Goal: Navigation & Orientation: Find specific page/section

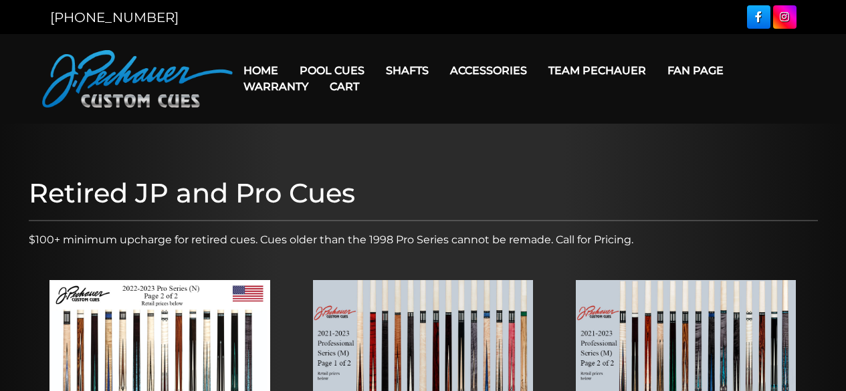
scroll to position [216, 0]
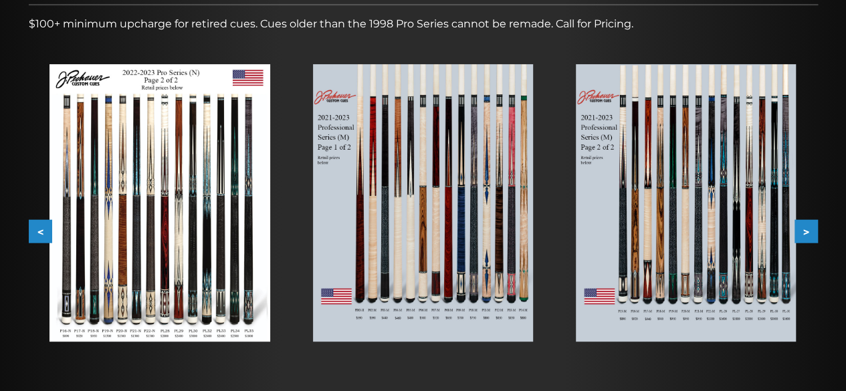
click at [427, 214] on img at bounding box center [423, 203] width 220 height 278
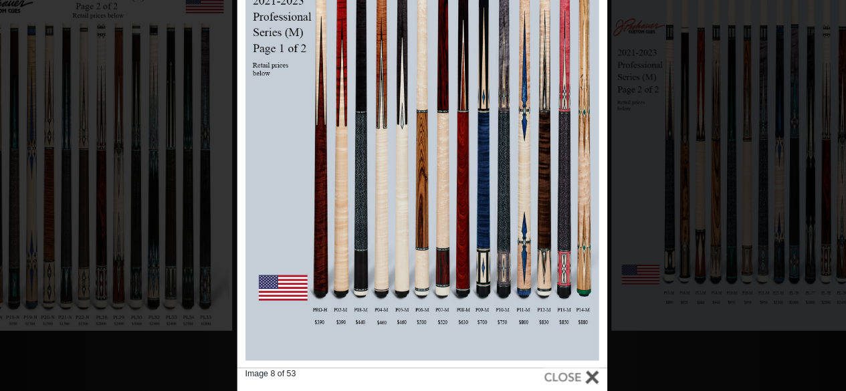
scroll to position [215, 0]
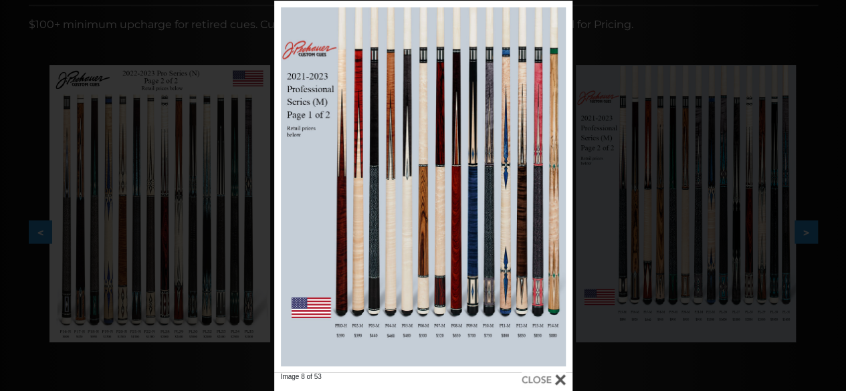
click at [540, 378] on div at bounding box center [544, 379] width 44 height 15
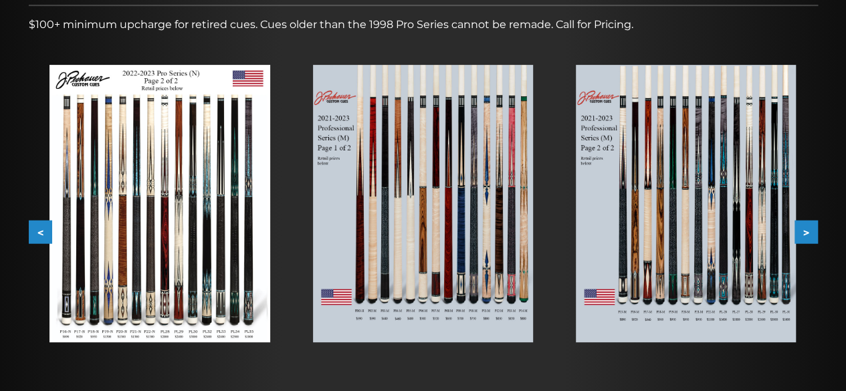
click at [810, 233] on button ">" at bounding box center [805, 232] width 23 height 23
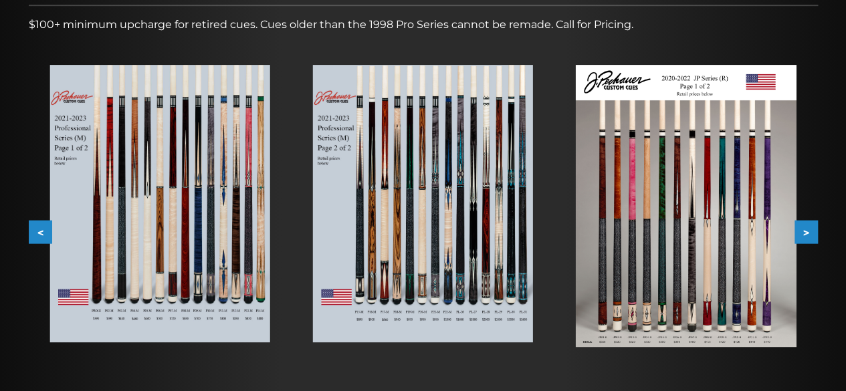
click at [810, 233] on button ">" at bounding box center [805, 232] width 23 height 23
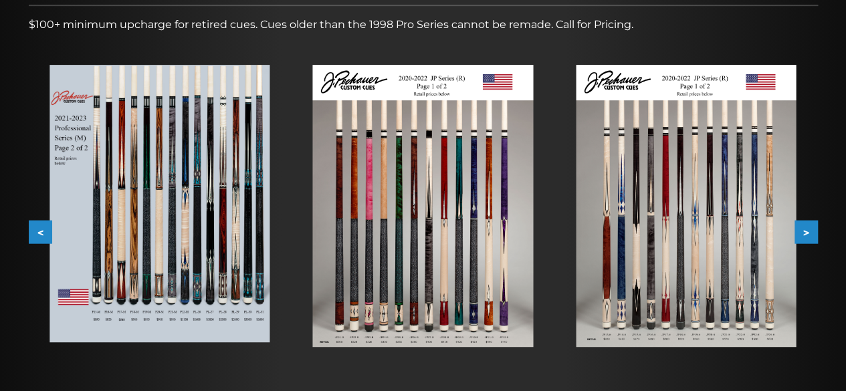
click at [810, 233] on button ">" at bounding box center [805, 232] width 23 height 23
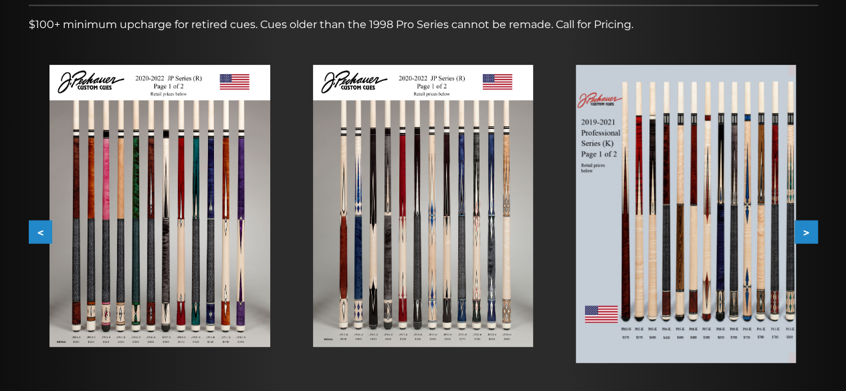
click at [45, 234] on button "<" at bounding box center [40, 232] width 23 height 23
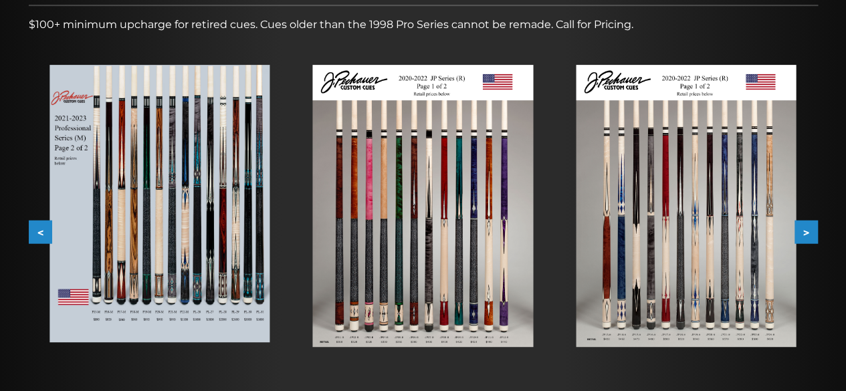
click at [38, 235] on button "<" at bounding box center [40, 232] width 23 height 23
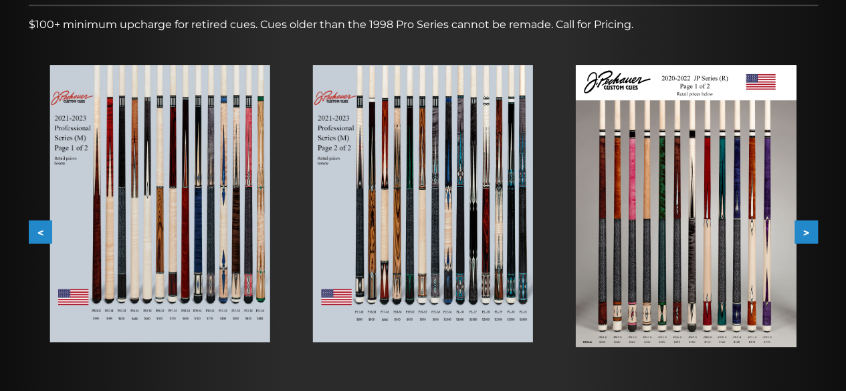
click at [812, 237] on button ">" at bounding box center [805, 232] width 23 height 23
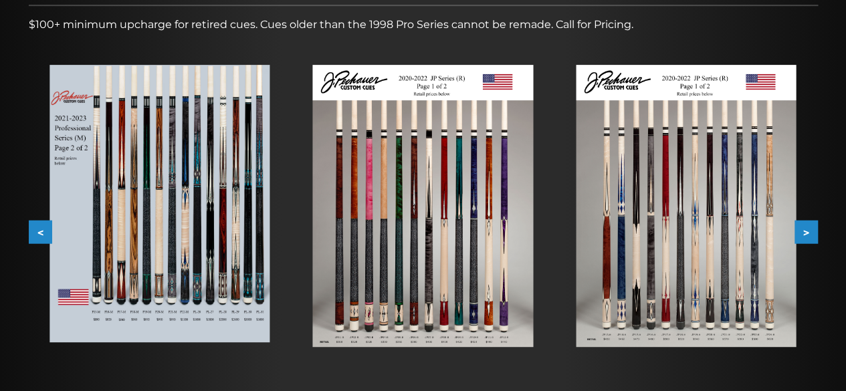
click at [812, 237] on button ">" at bounding box center [805, 232] width 23 height 23
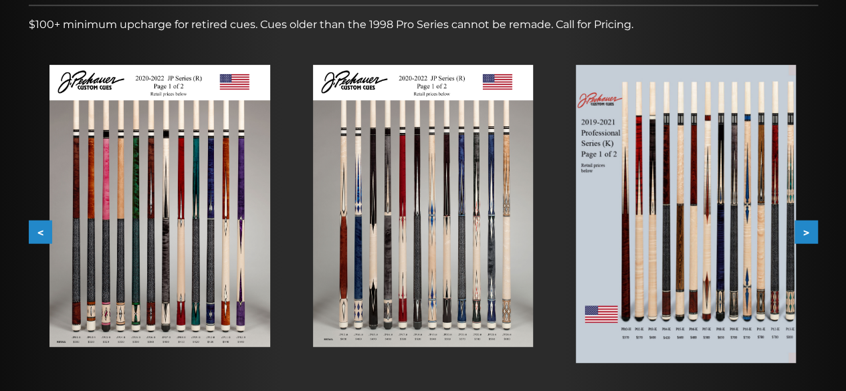
click at [812, 237] on button ">" at bounding box center [805, 232] width 23 height 23
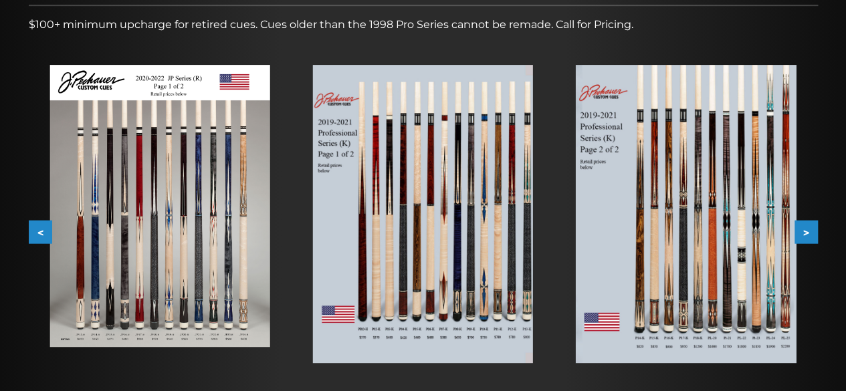
click at [35, 226] on button "<" at bounding box center [40, 232] width 23 height 23
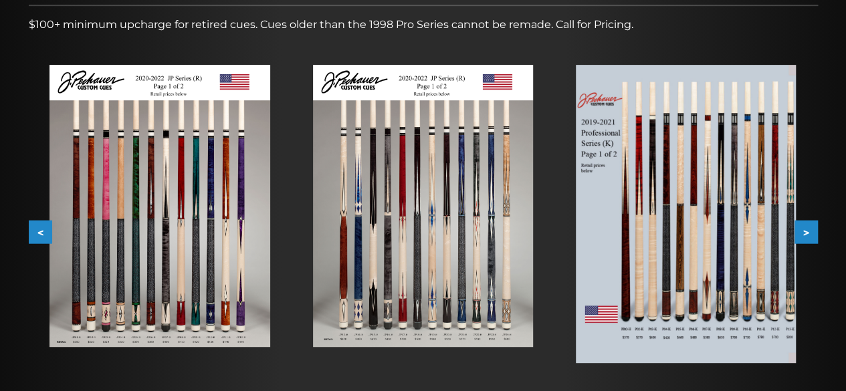
click at [35, 226] on button "<" at bounding box center [40, 232] width 23 height 23
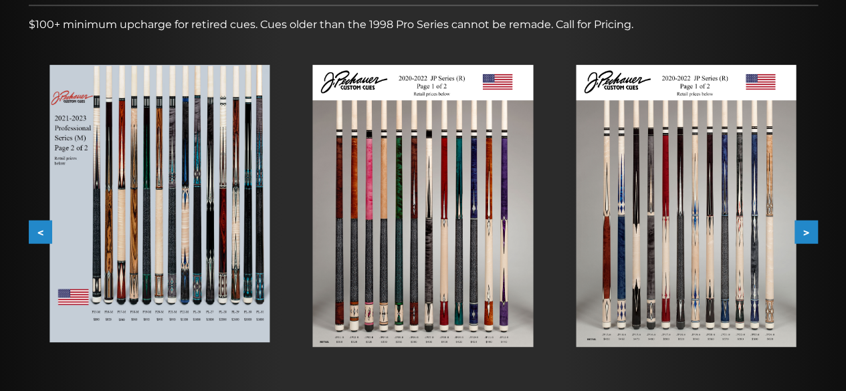
click at [35, 226] on button "<" at bounding box center [40, 232] width 23 height 23
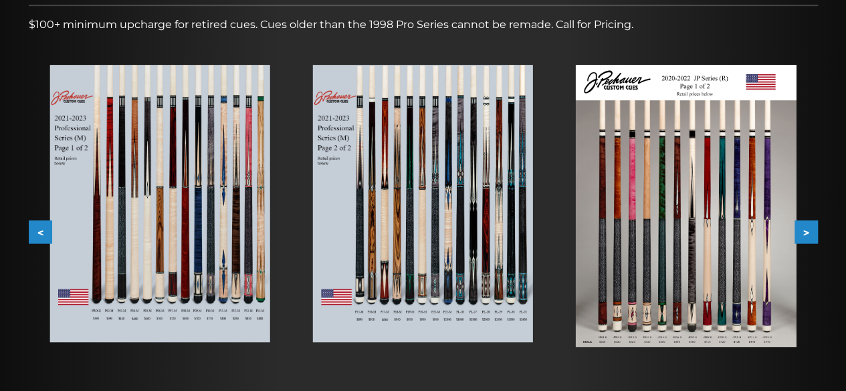
click at [38, 233] on button "<" at bounding box center [40, 232] width 23 height 23
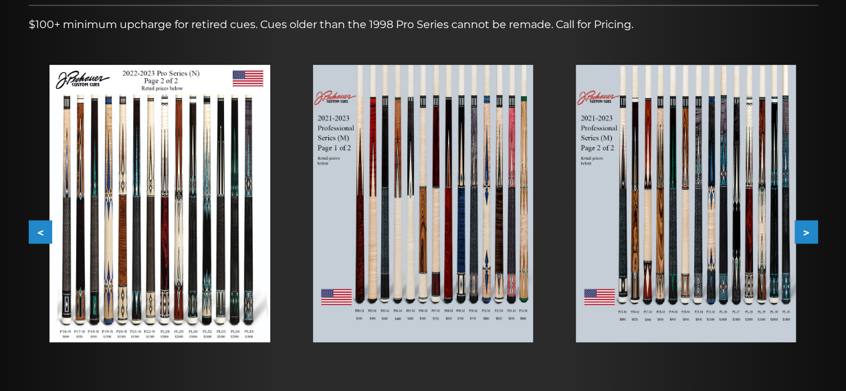
click at [805, 229] on button ">" at bounding box center [805, 232] width 23 height 23
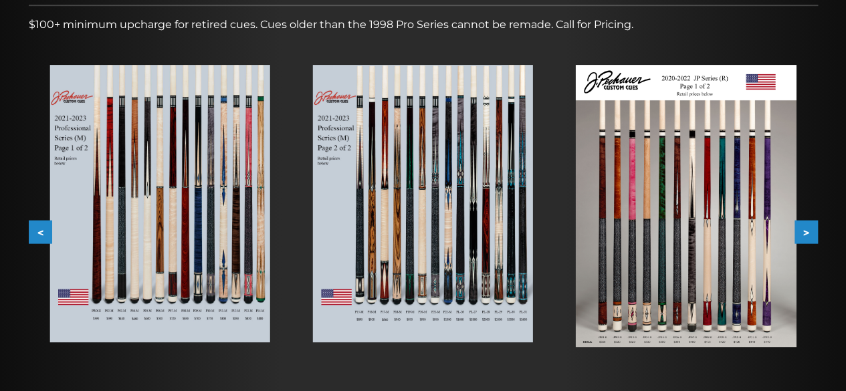
click at [805, 229] on button ">" at bounding box center [805, 232] width 23 height 23
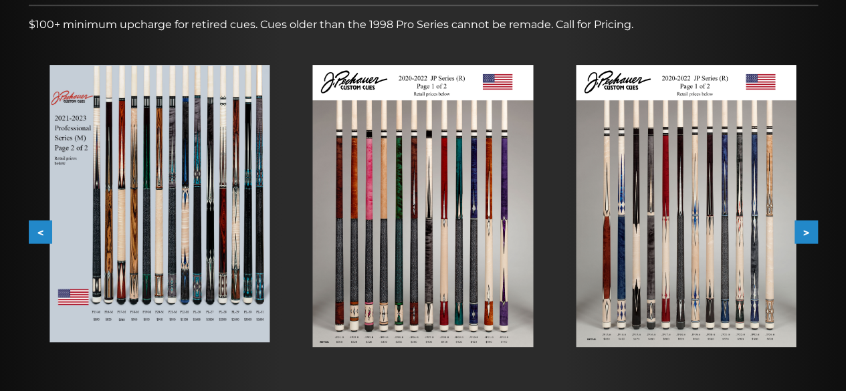
click at [805, 229] on button ">" at bounding box center [805, 232] width 23 height 23
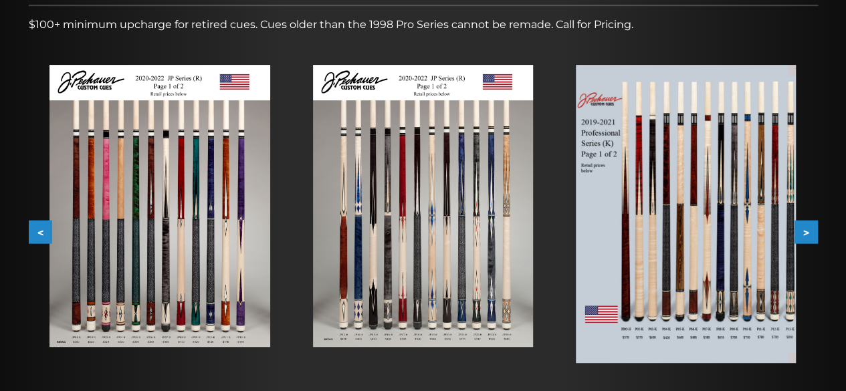
click at [805, 229] on button ">" at bounding box center [805, 232] width 23 height 23
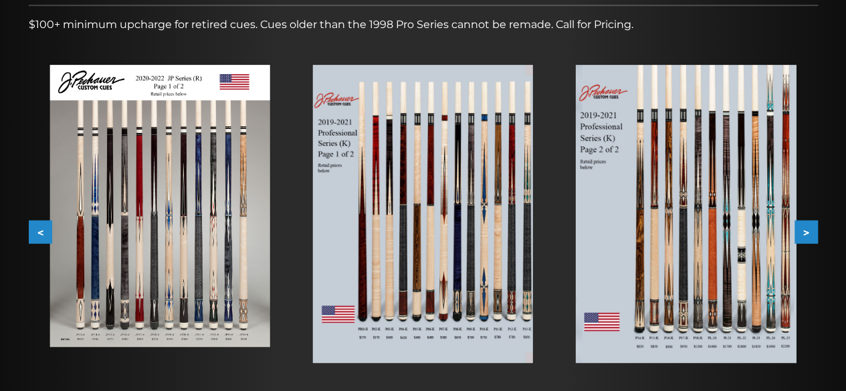
click at [805, 229] on button ">" at bounding box center [805, 232] width 23 height 23
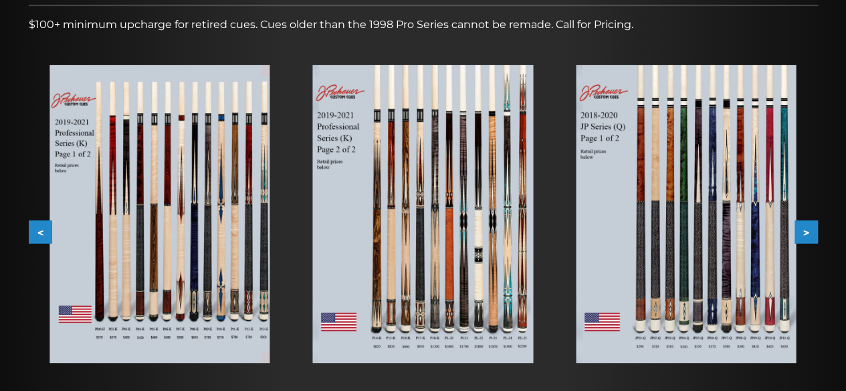
click at [805, 229] on button ">" at bounding box center [805, 232] width 23 height 23
